Goal: Transaction & Acquisition: Obtain resource

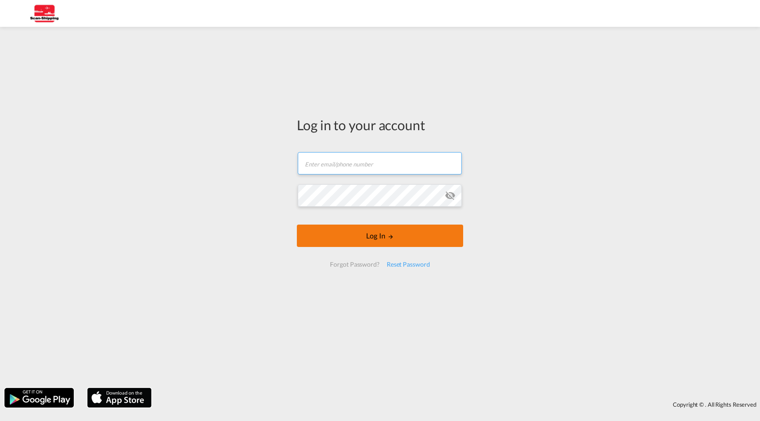
type input "[EMAIL_ADDRESS][DOMAIN_NAME]"
click at [372, 236] on button "Log In" at bounding box center [380, 235] width 166 height 22
